Goal: Task Accomplishment & Management: Manage account settings

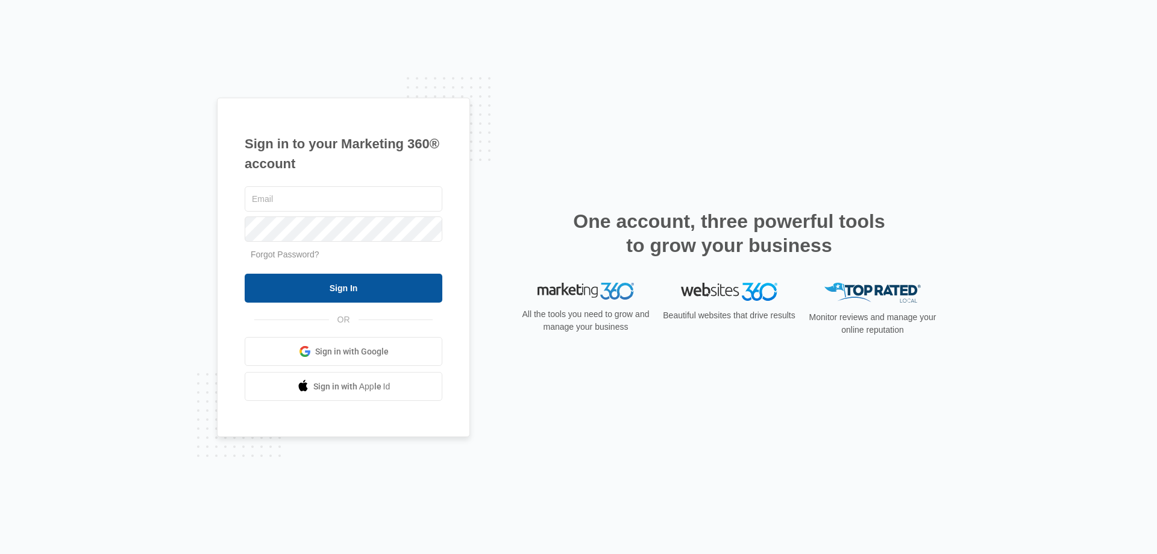
type input "[EMAIL_ADDRESS][DOMAIN_NAME]"
click at [364, 294] on input "Sign In" at bounding box center [344, 287] width 198 height 29
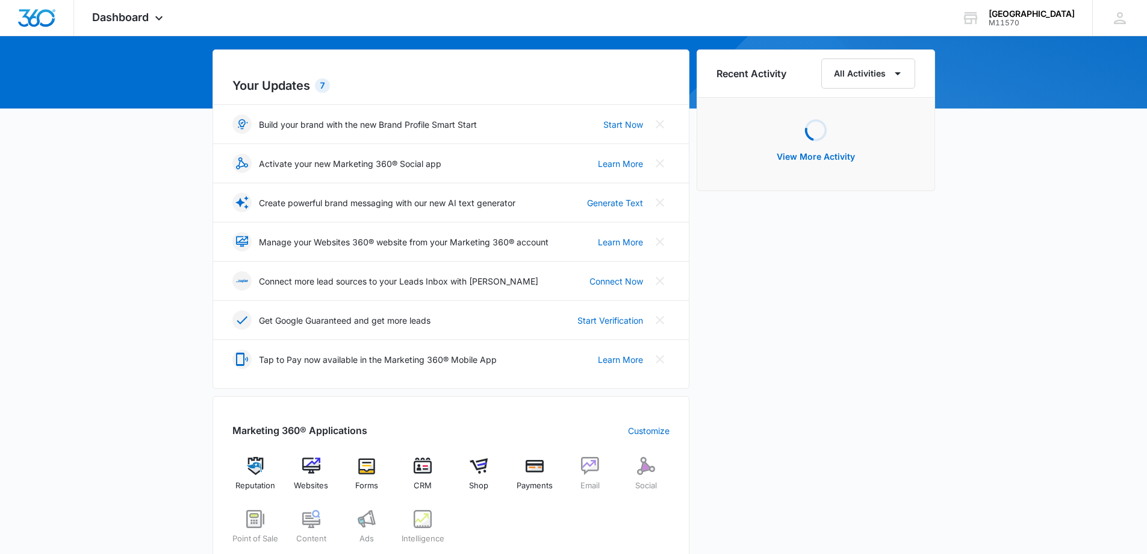
scroll to position [120, 0]
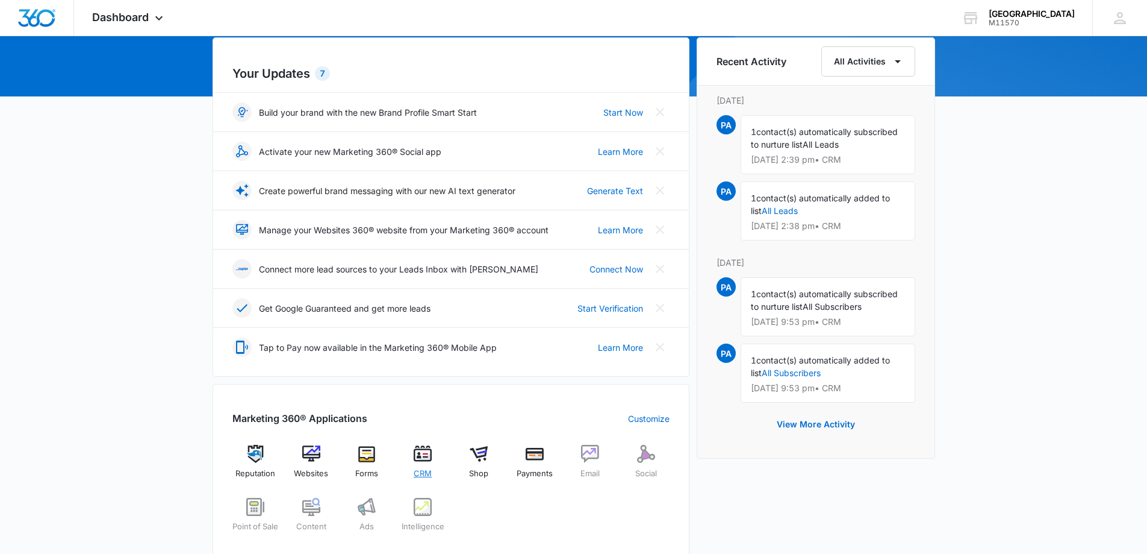
click at [430, 469] on span "CRM" at bounding box center [423, 473] width 18 height 12
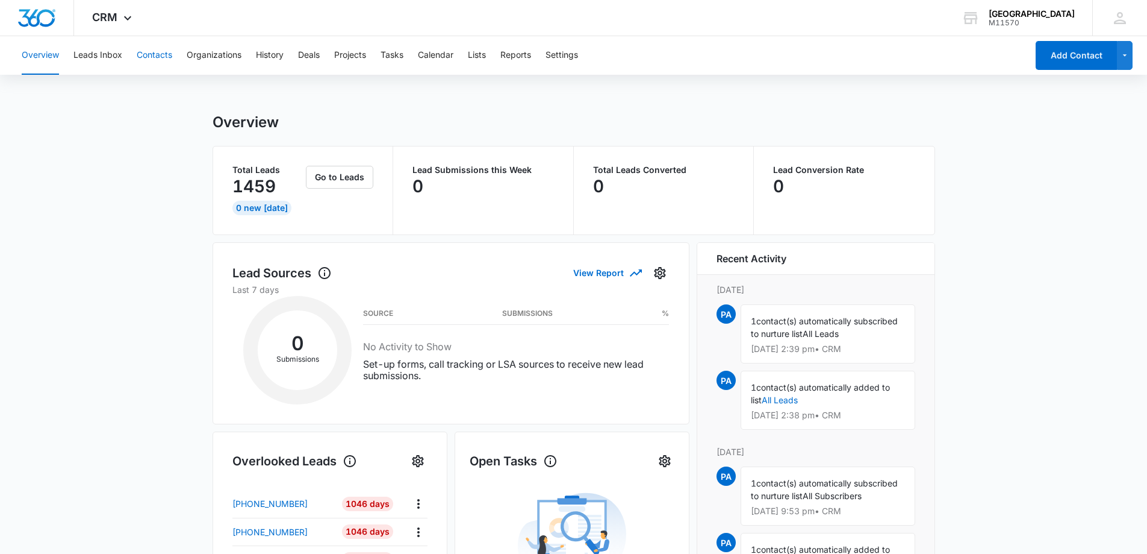
click at [162, 63] on button "Contacts" at bounding box center [155, 55] width 36 height 39
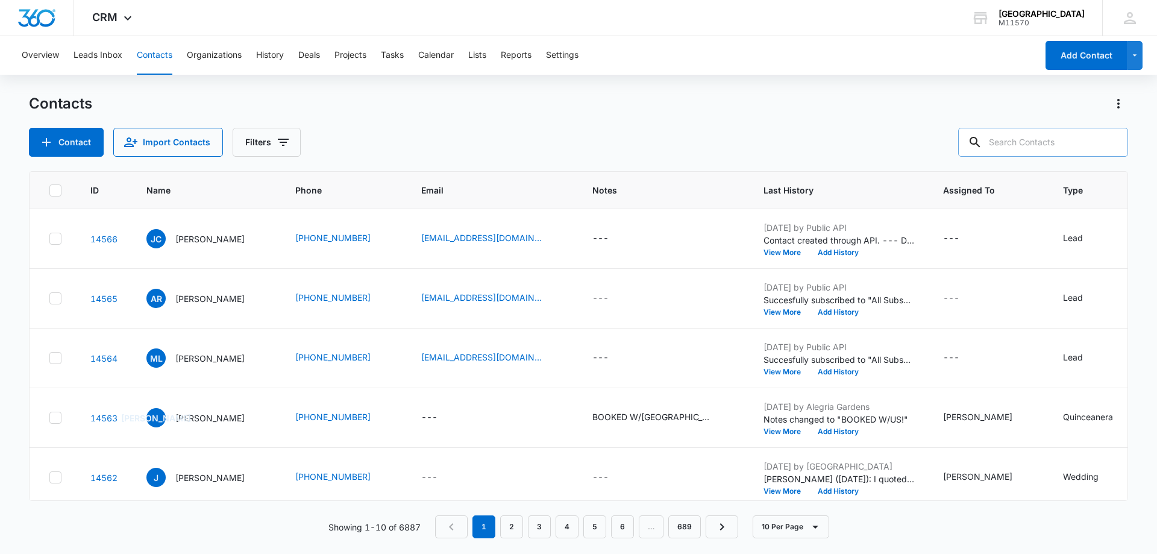
click at [1027, 139] on input "text" at bounding box center [1043, 142] width 170 height 29
type input "Kebin"
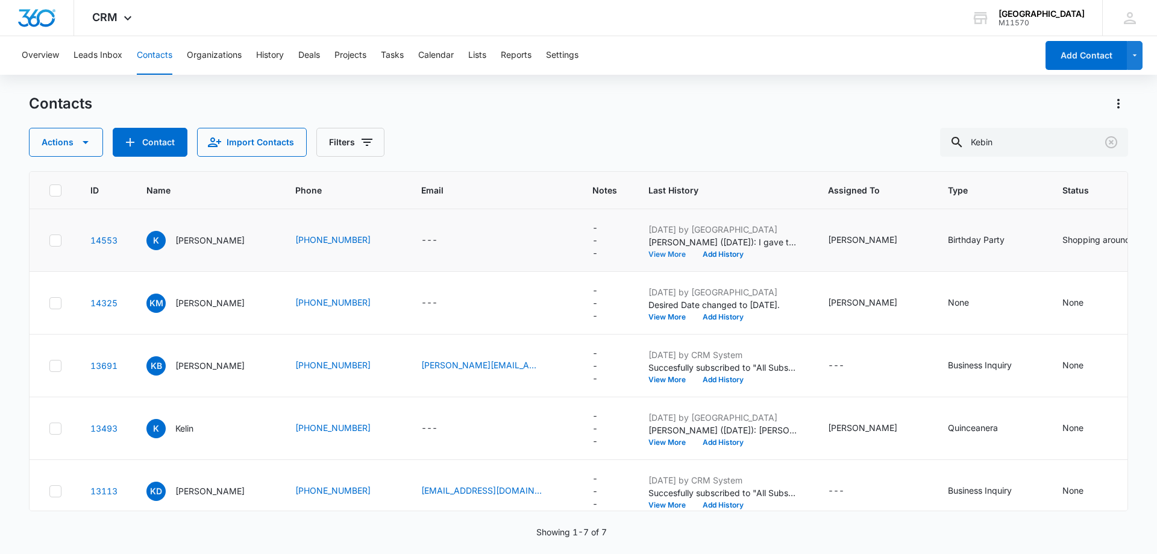
click at [648, 254] on button "View More" at bounding box center [671, 254] width 46 height 7
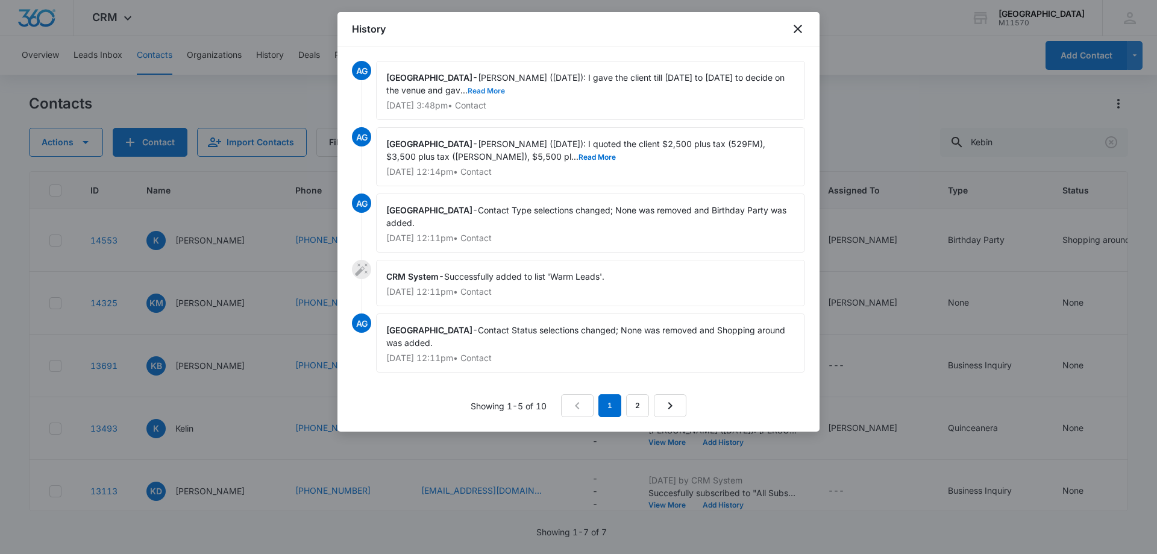
click at [484, 89] on button "Read More" at bounding box center [485, 90] width 37 height 7
click at [578, 157] on button "Read More" at bounding box center [596, 157] width 37 height 7
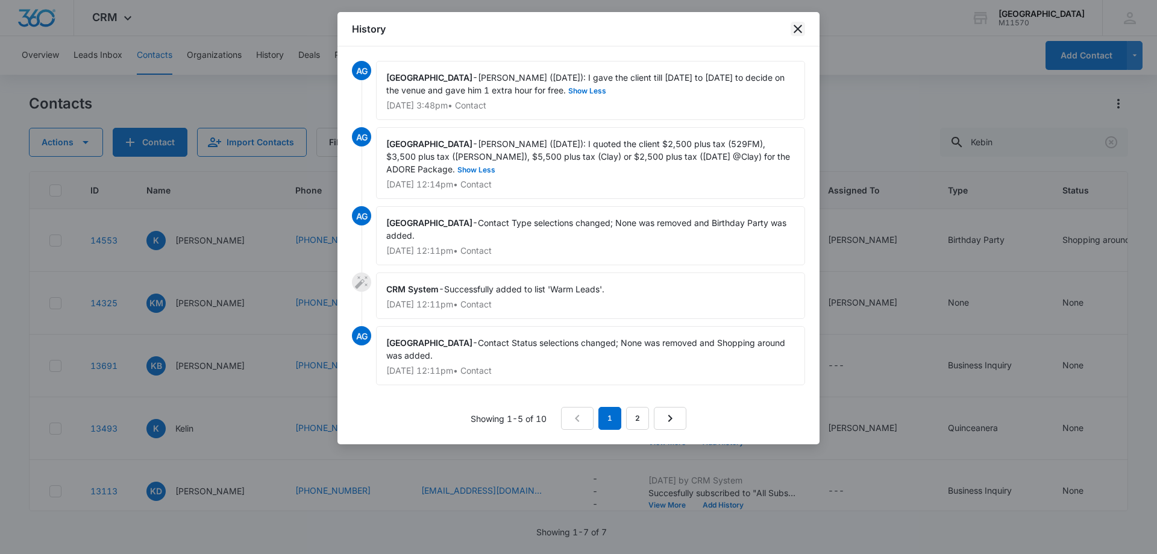
click at [801, 30] on icon "close" at bounding box center [797, 29] width 14 height 14
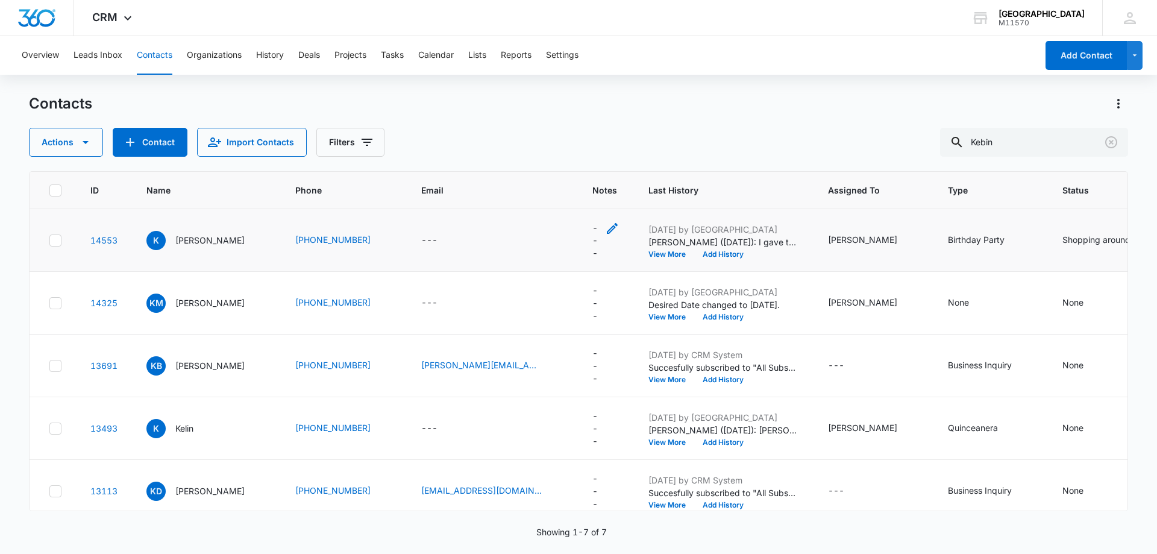
click at [605, 228] on icon "Notes - - Select to Edit Field" at bounding box center [612, 228] width 14 height 14
click at [522, 127] on textarea "Notes" at bounding box center [582, 131] width 143 height 69
type textarea "BOOKED W/[GEOGRAPHIC_DATA]!"
click at [623, 190] on button "Save" at bounding box center [637, 189] width 36 height 23
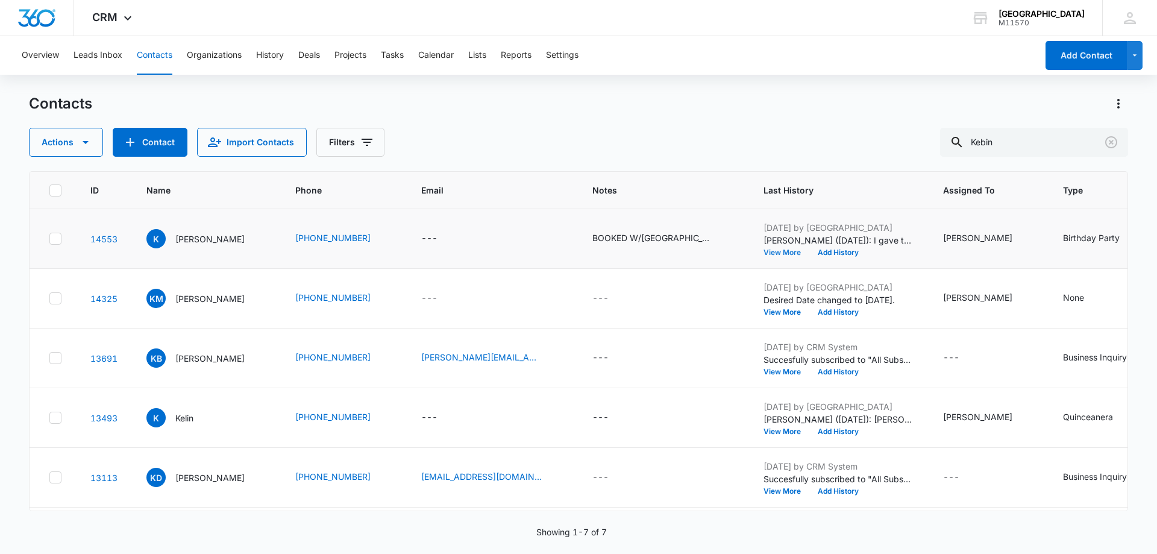
click at [763, 252] on button "View More" at bounding box center [786, 252] width 46 height 7
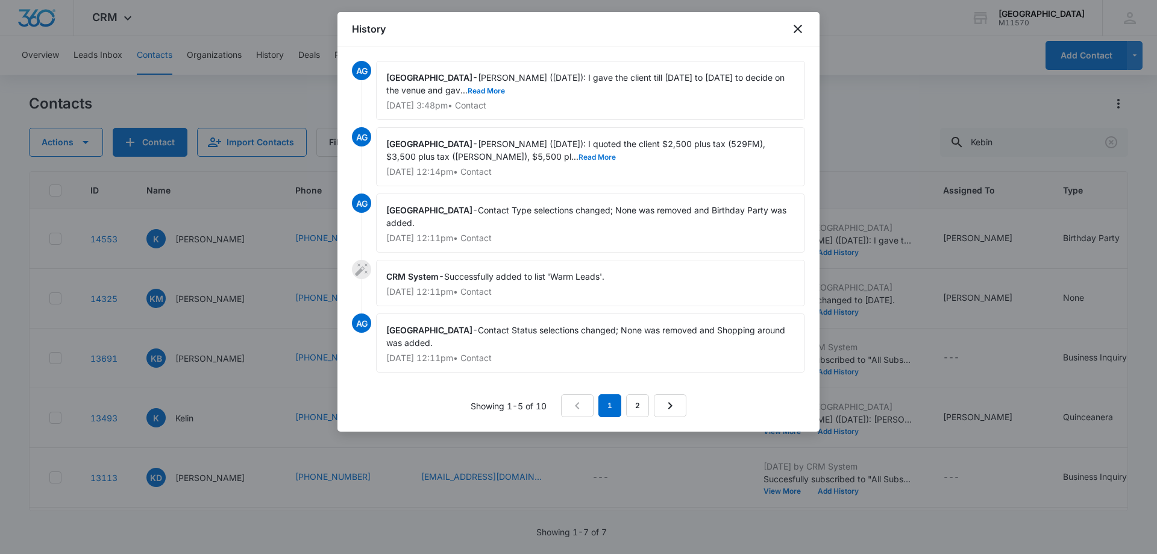
click at [578, 160] on button "Read More" at bounding box center [596, 157] width 37 height 7
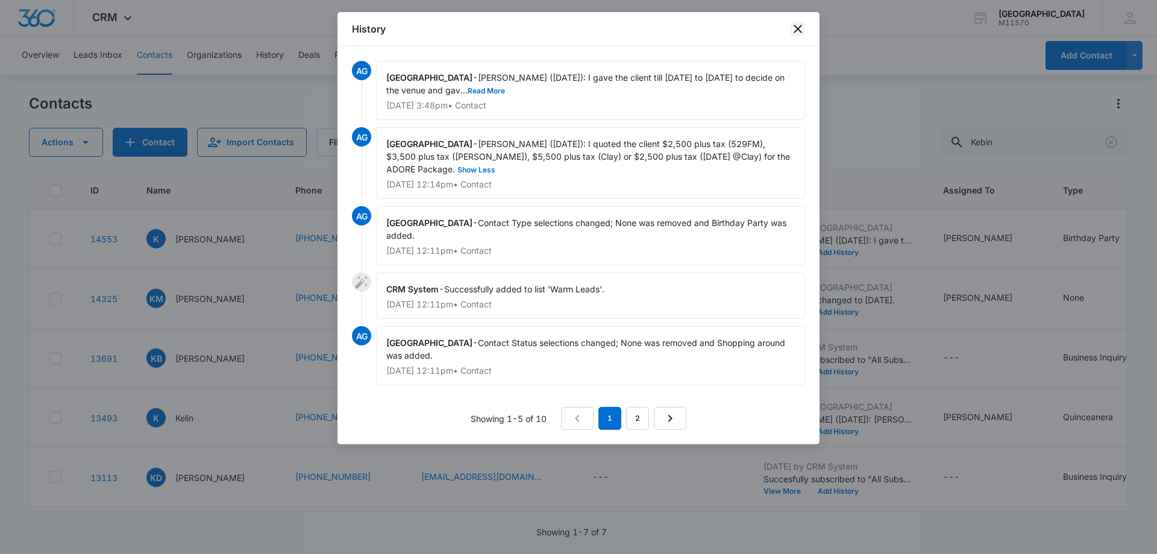
click at [792, 29] on icon "close" at bounding box center [797, 29] width 14 height 14
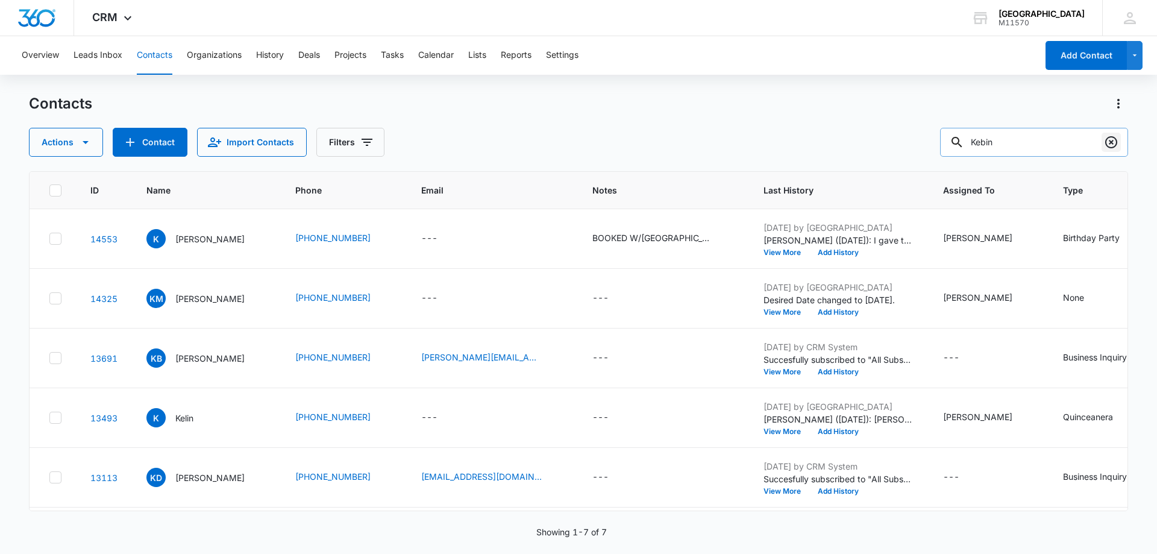
click at [1113, 143] on icon "Clear" at bounding box center [1111, 142] width 14 height 14
